Goal: Task Accomplishment & Management: Use online tool/utility

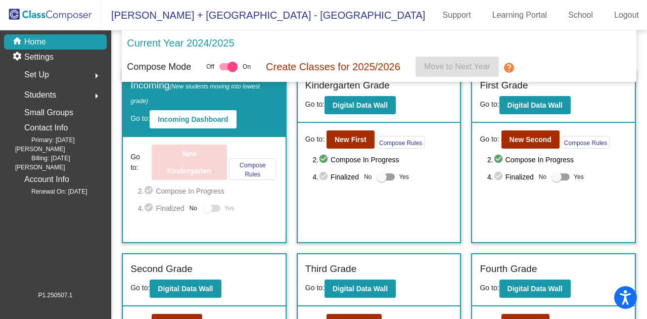
scroll to position [7, 0]
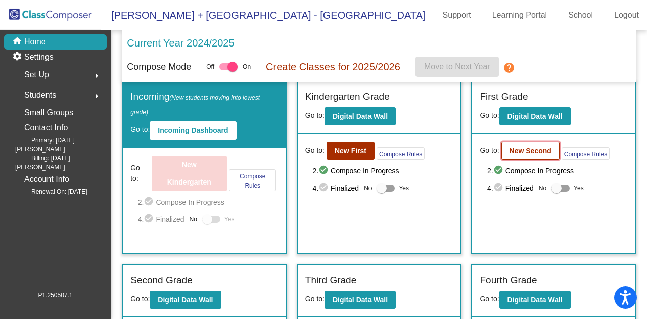
click at [520, 155] on button "New Second" at bounding box center [531, 151] width 58 height 18
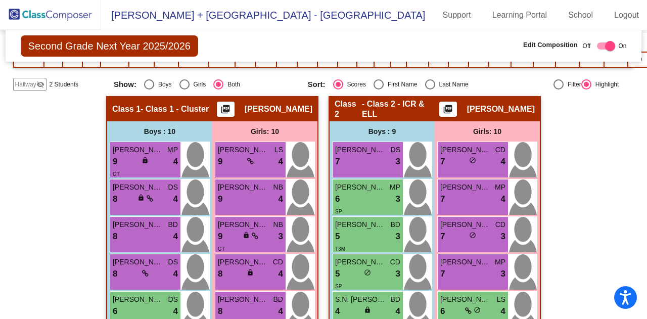
scroll to position [252, 0]
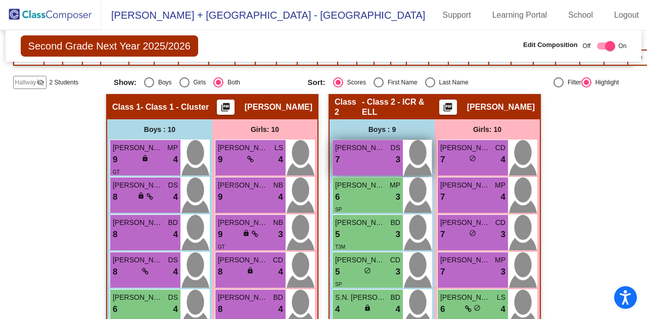
click at [369, 160] on div "7 lock do_not_disturb_alt 3" at bounding box center [367, 159] width 65 height 13
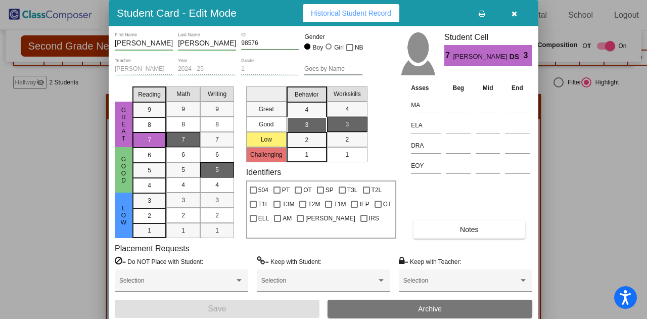
click at [516, 17] on icon "button" at bounding box center [515, 13] width 6 height 7
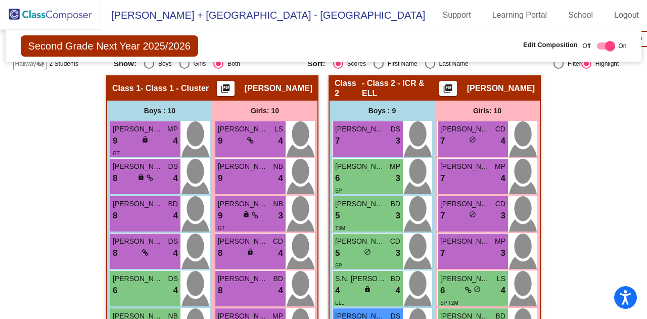
scroll to position [258, 0]
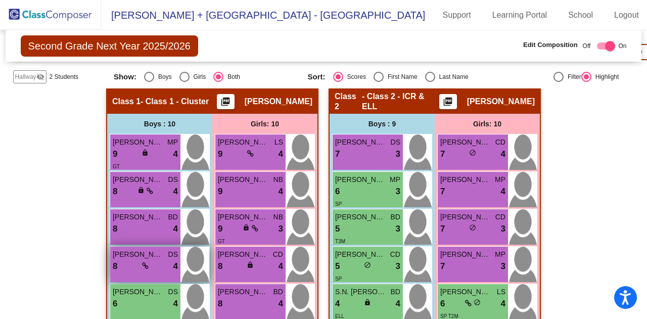
click at [128, 260] on div "8 lock do_not_disturb_alt 4" at bounding box center [145, 266] width 65 height 13
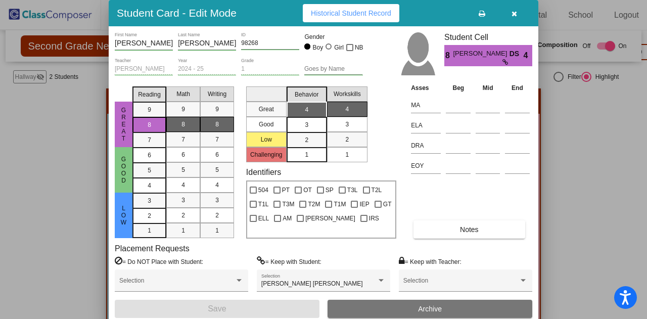
click at [514, 14] on icon "button" at bounding box center [515, 13] width 6 height 7
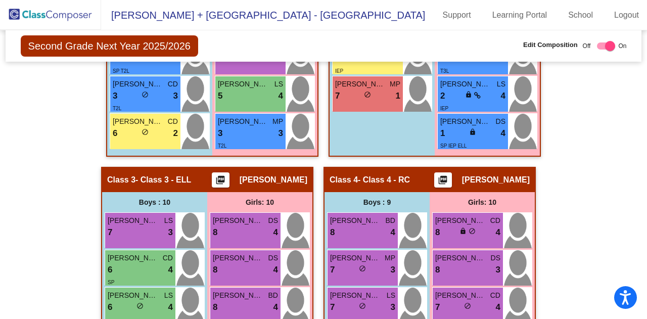
scroll to position [618, 0]
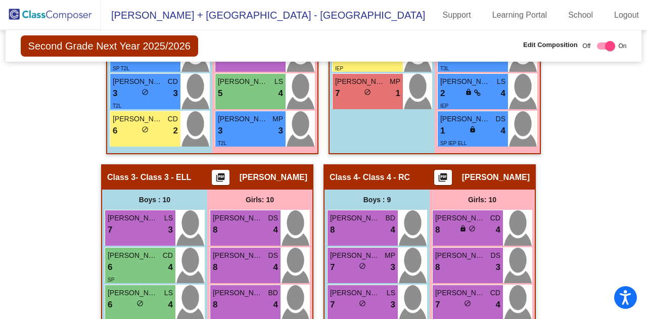
click at [597, 46] on div at bounding box center [606, 45] width 18 height 7
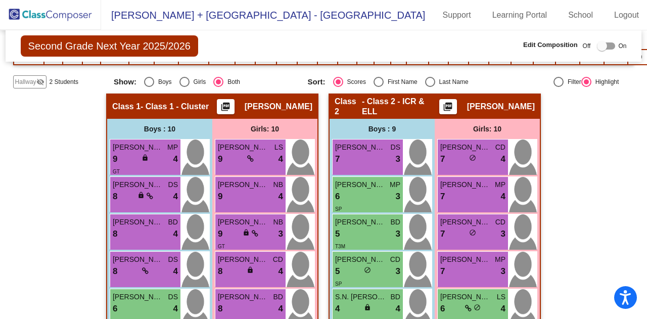
scroll to position [240, 0]
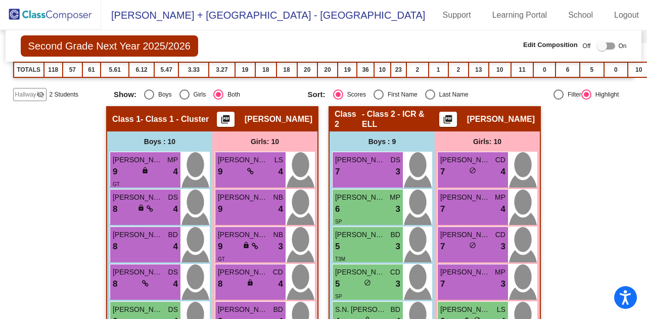
click at [606, 47] on div at bounding box center [606, 45] width 18 height 7
checkbox input "true"
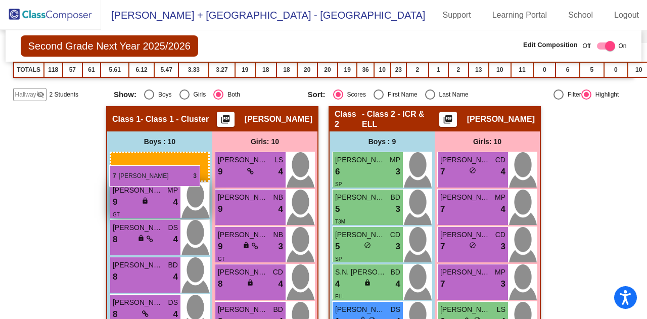
drag, startPoint x: 358, startPoint y: 173, endPoint x: 109, endPoint y: 166, distance: 248.4
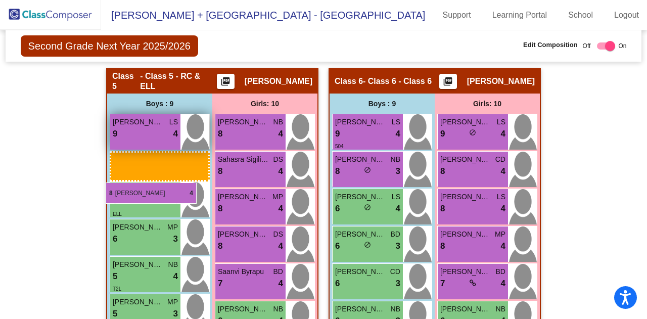
scroll to position [1120, 0]
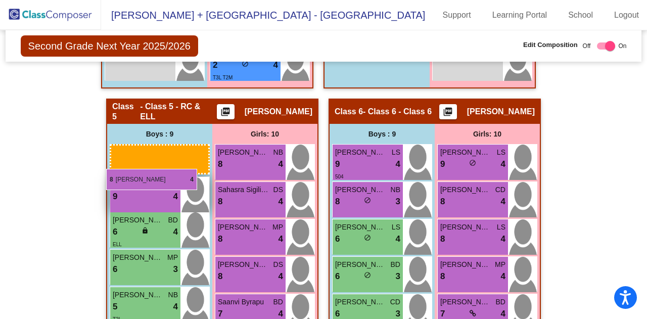
drag, startPoint x: 145, startPoint y: 130, endPoint x: 107, endPoint y: 152, distance: 43.3
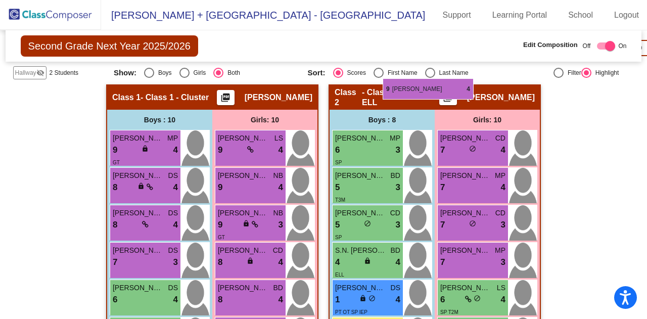
scroll to position [260, 0]
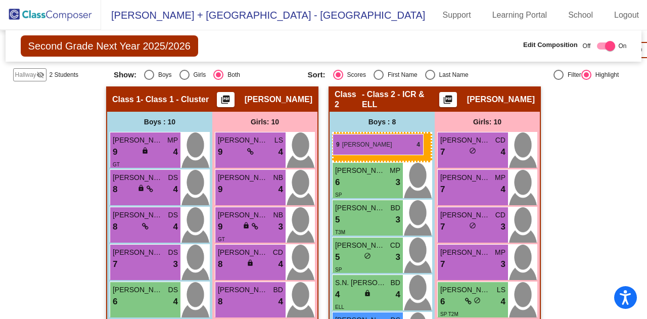
drag, startPoint x: 133, startPoint y: 157, endPoint x: 333, endPoint y: 135, distance: 201.0
